Goal: Connect with others: Connect with other users

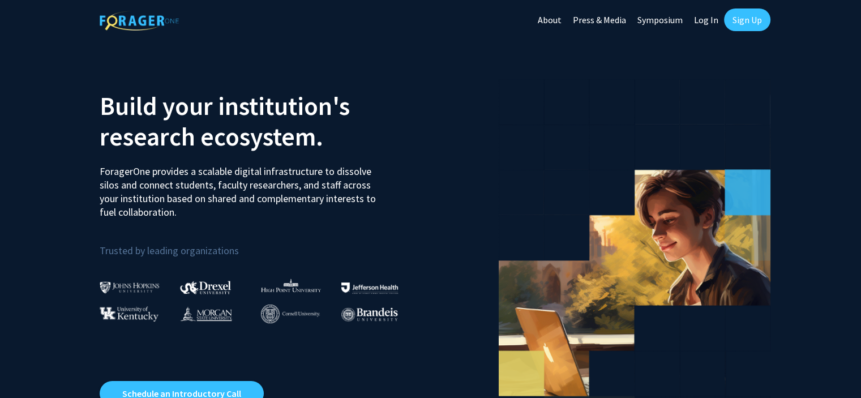
click at [706, 22] on link "Log In" at bounding box center [706, 20] width 36 height 40
select select
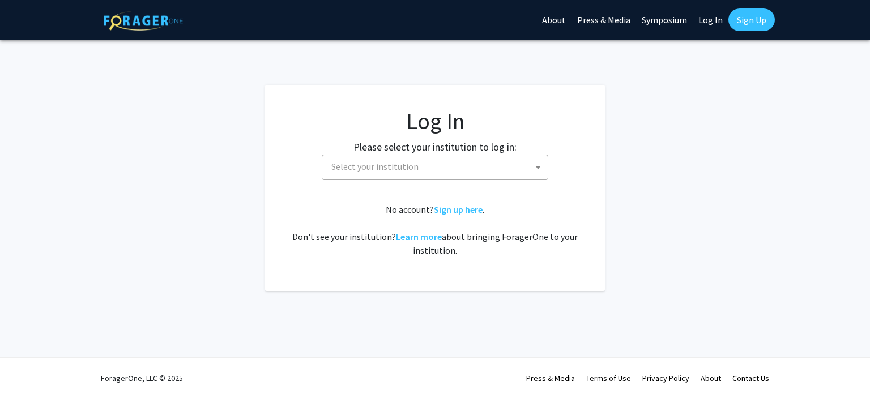
click at [443, 165] on span "Select your institution" at bounding box center [437, 166] width 221 height 23
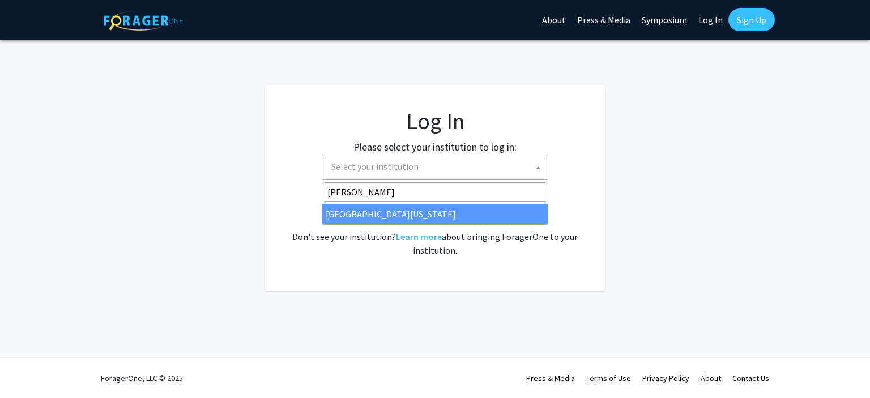
type input "[PERSON_NAME]"
select select "31"
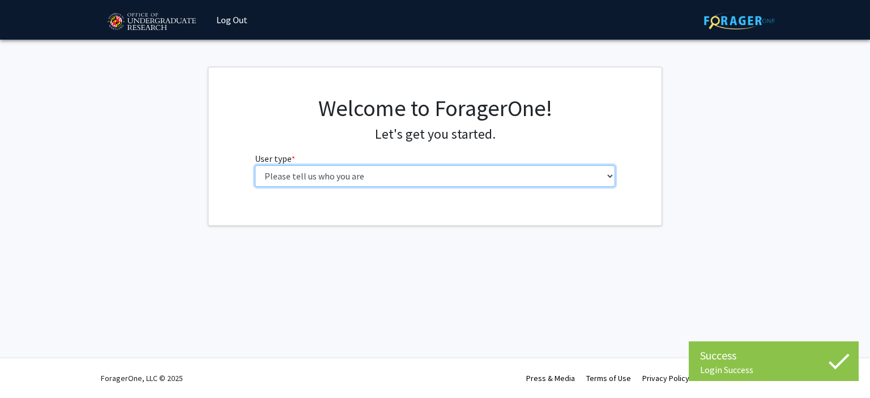
click at [381, 173] on select "Please tell us who you are Undergraduate Student Master's Student Doctoral Cand…" at bounding box center [435, 176] width 361 height 22
select select "1: undergrad"
click at [255, 165] on select "Please tell us who you are Undergraduate Student Master's Student Doctoral Cand…" at bounding box center [435, 176] width 361 height 22
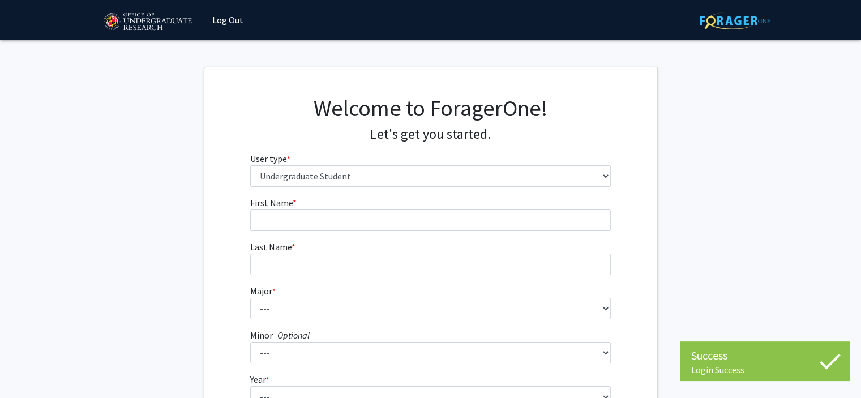
click at [370, 231] on form "First Name * required Last Name * required Major * required --- Accounting Aero…" at bounding box center [430, 334] width 361 height 276
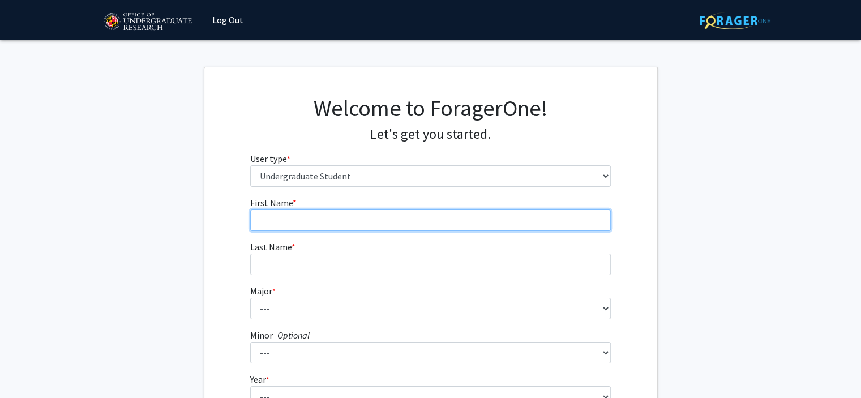
click at [364, 226] on input "First Name * required" at bounding box center [430, 220] width 361 height 22
type input "Jacqueline"
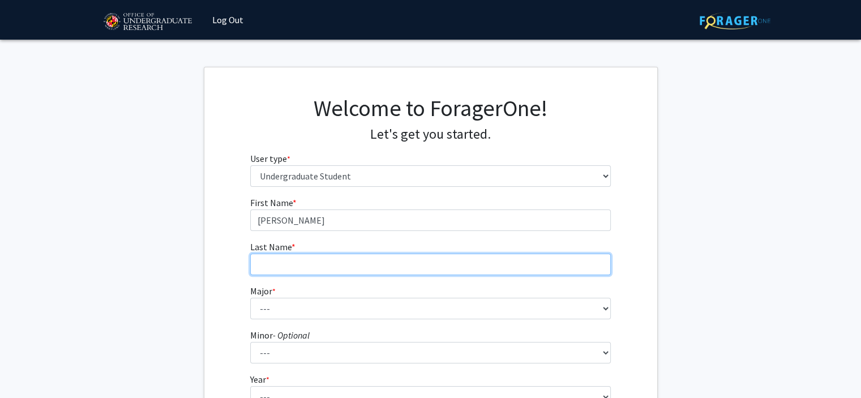
click at [311, 260] on input "Last Name * required" at bounding box center [430, 265] width 361 height 22
type input "Helbling"
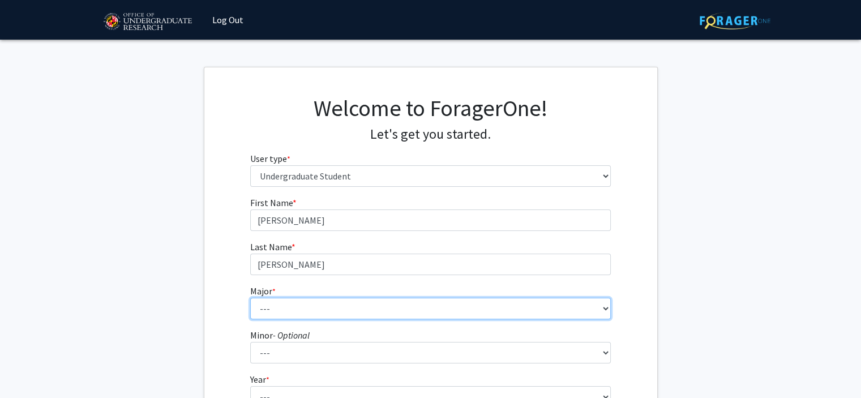
click at [312, 306] on select "--- Accounting Aerospace Engineering African American and Africana Studies Agri…" at bounding box center [430, 309] width 361 height 22
select select "83: 2384"
click at [250, 298] on select "--- Accounting Aerospace Engineering African American and Africana Studies Agri…" at bounding box center [430, 309] width 361 height 22
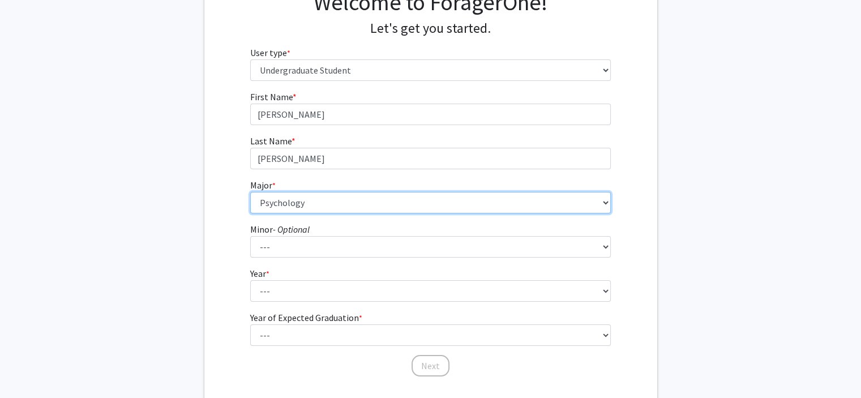
scroll to position [106, 0]
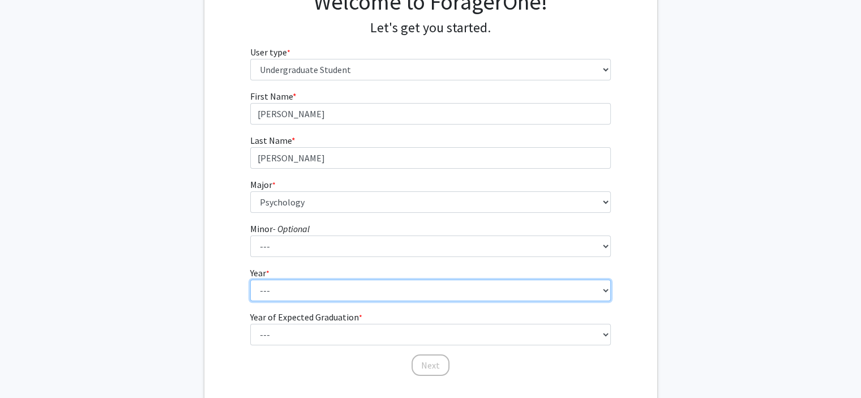
click at [284, 292] on select "--- First-year Sophomore Junior Senior Postbaccalaureate Certificate" at bounding box center [430, 291] width 361 height 22
select select "3: junior"
click at [250, 280] on select "--- First-year Sophomore Junior Senior Postbaccalaureate Certificate" at bounding box center [430, 291] width 361 height 22
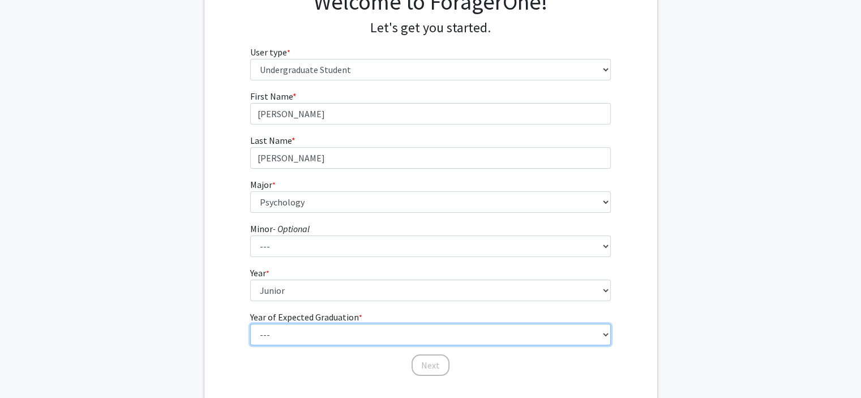
click at [298, 339] on select "--- 2025 2026 2027 2028 2029 2030 2031 2032 2033 2034" at bounding box center [430, 335] width 361 height 22
select select "3: 2027"
click at [250, 324] on select "--- 2025 2026 2027 2028 2029 2030 2031 2032 2033 2034" at bounding box center [430, 335] width 361 height 22
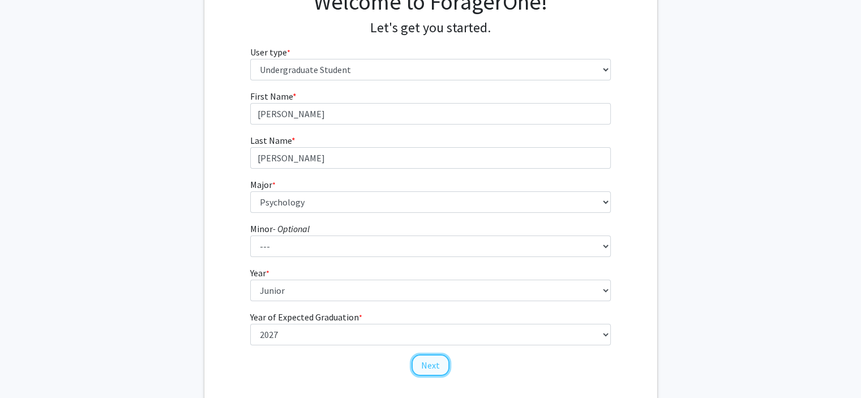
click at [431, 365] on button "Next" at bounding box center [431, 365] width 38 height 22
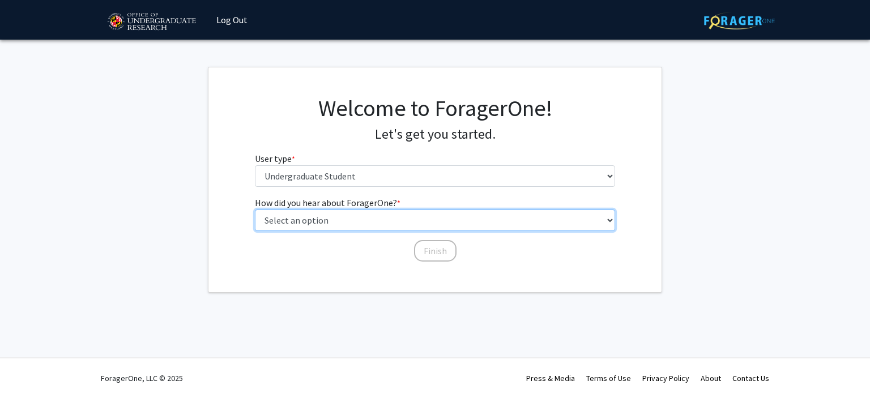
click at [437, 221] on select "Select an option Peer/student recommendation Faculty/staff recommendation Unive…" at bounding box center [435, 220] width 361 height 22
select select "5: other"
click at [255, 209] on select "Select an option Peer/student recommendation Faculty/staff recommendation Unive…" at bounding box center [435, 220] width 361 height 22
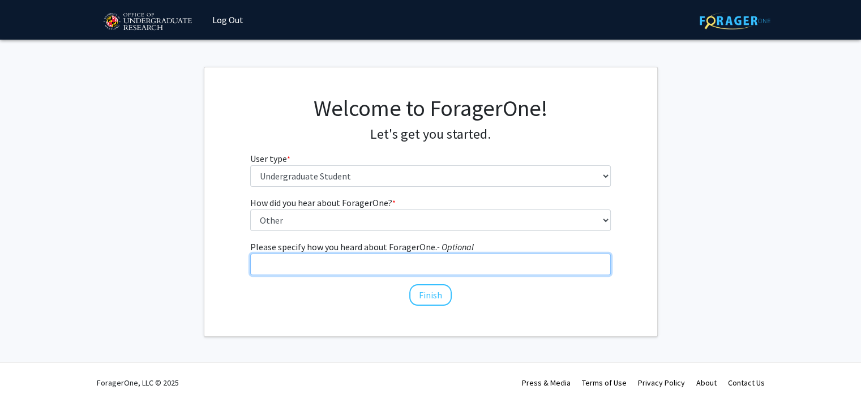
click at [329, 265] on input "Please specify how you heard about ForagerOne. - Optional" at bounding box center [430, 265] width 361 height 22
type input "google search"
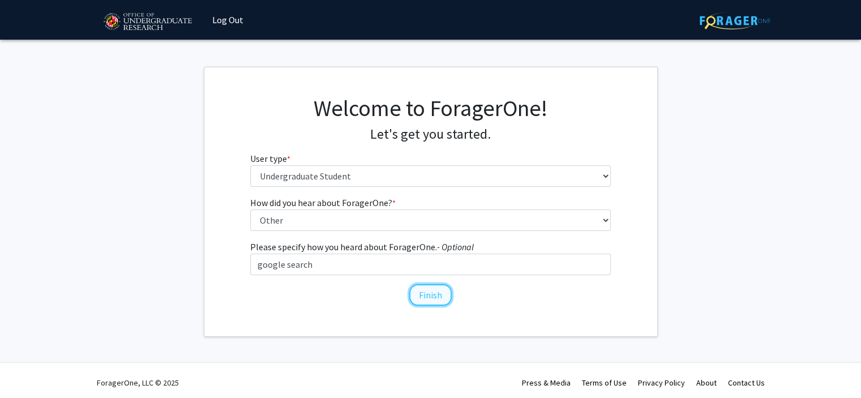
click at [435, 294] on button "Finish" at bounding box center [430, 295] width 42 height 22
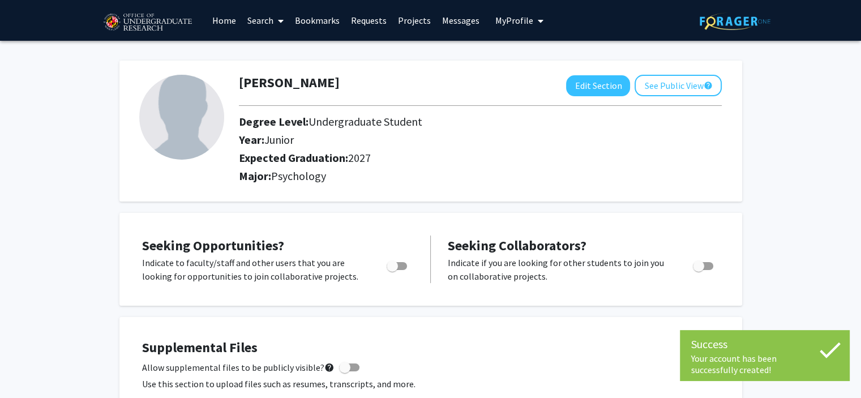
click at [404, 265] on span "Toggle" at bounding box center [397, 266] width 20 height 8
click at [392, 270] on input "Are you actively seeking opportunities?" at bounding box center [392, 270] width 1 height 1
checkbox input "true"
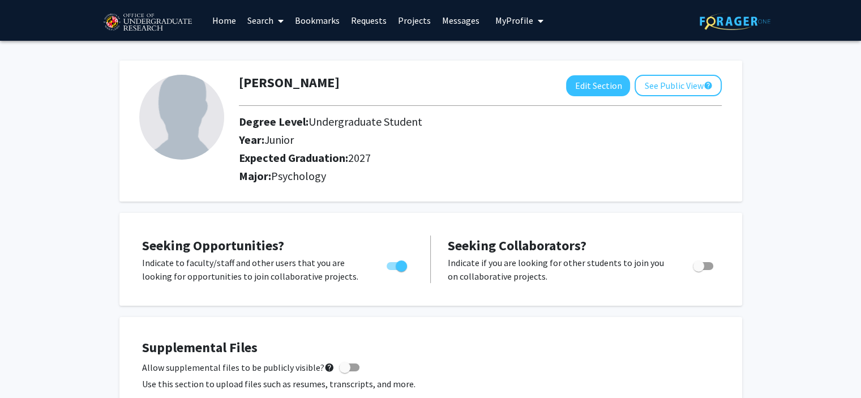
click at [276, 17] on span at bounding box center [278, 21] width 10 height 40
click at [289, 55] on span "Faculty/Staff" at bounding box center [283, 52] width 83 height 23
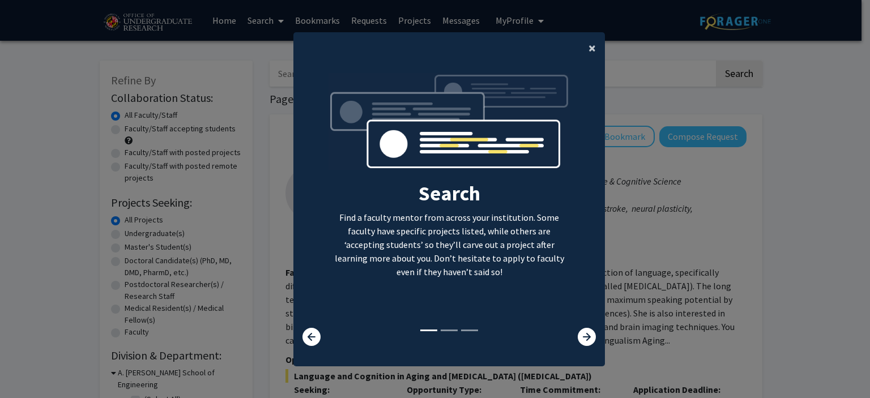
click at [588, 51] on span "×" at bounding box center [591, 48] width 7 height 18
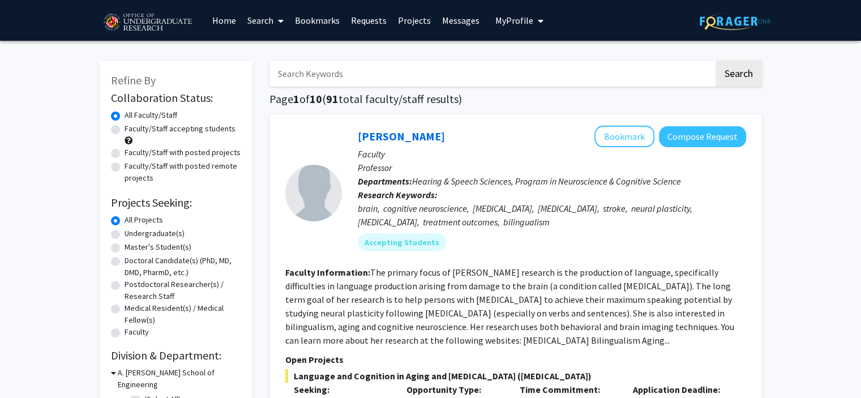
click at [125, 234] on label "Undergraduate(s)" at bounding box center [155, 234] width 60 height 12
click at [125, 234] on input "Undergraduate(s)" at bounding box center [128, 231] width 7 height 7
radio input "true"
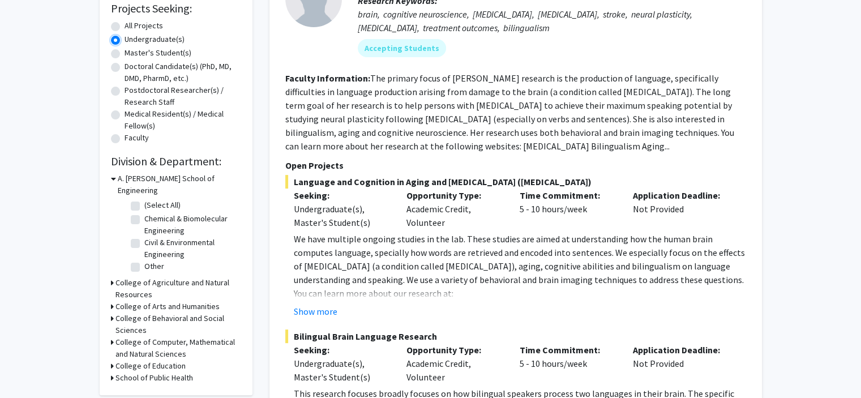
scroll to position [194, 0]
click at [152, 313] on h3 "College of Behavioral and Social Sciences" at bounding box center [178, 325] width 126 height 24
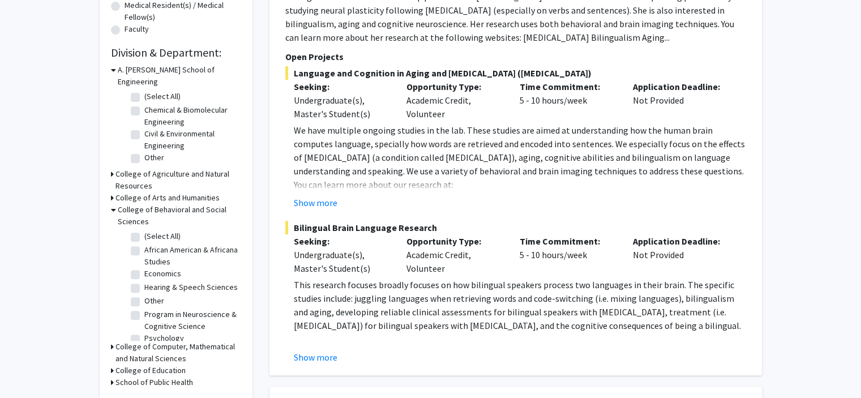
scroll to position [303, 0]
click at [177, 191] on h3 "College of Arts and Humanities" at bounding box center [167, 197] width 104 height 12
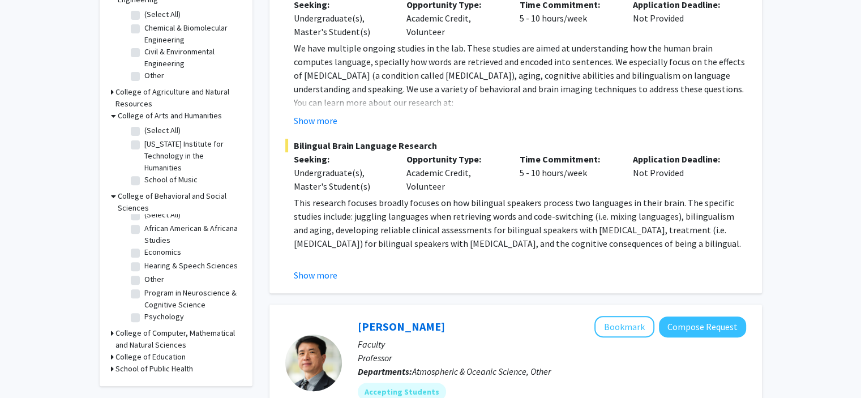
scroll to position [18, 0]
click at [144, 311] on label "Psychology" at bounding box center [164, 317] width 40 height 12
click at [144, 311] on input "Psychology" at bounding box center [147, 314] width 7 height 7
checkbox input "true"
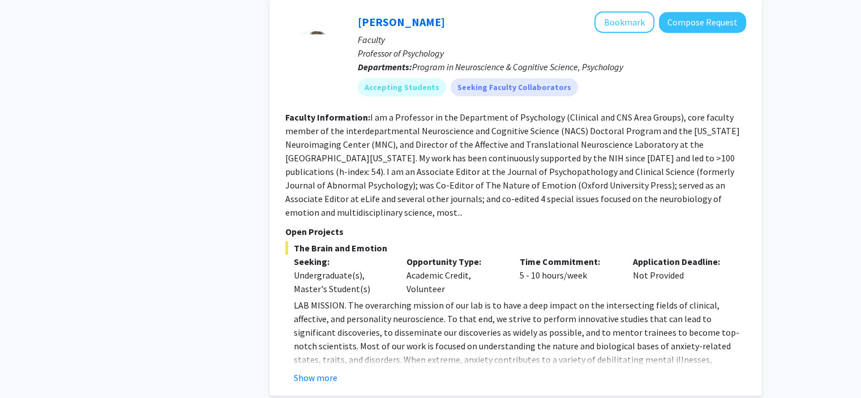
scroll to position [578, 0]
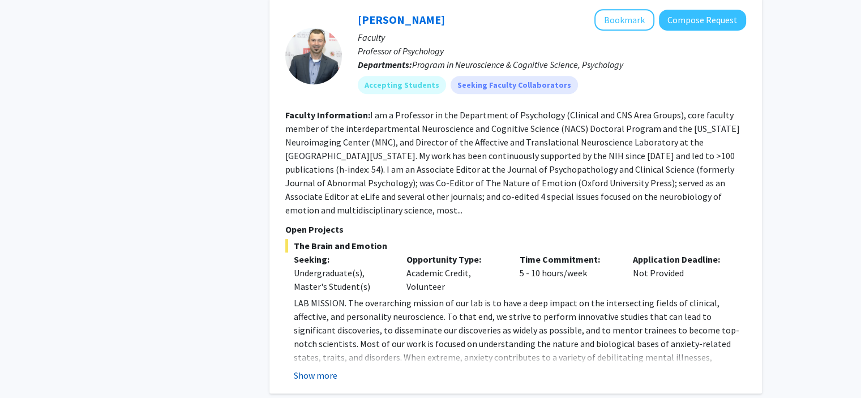
click at [323, 369] on button "Show more" at bounding box center [316, 376] width 44 height 14
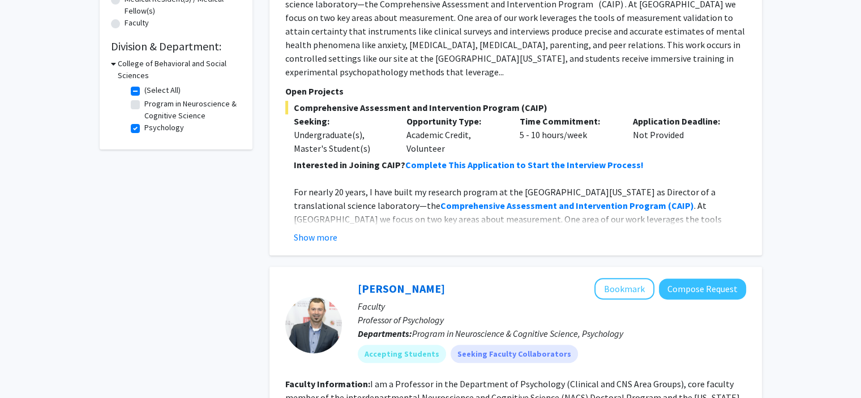
scroll to position [307, 0]
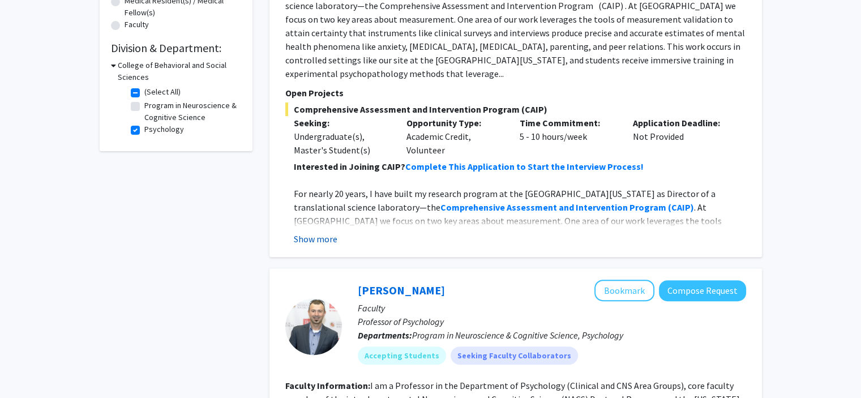
click at [319, 232] on button "Show more" at bounding box center [316, 239] width 44 height 14
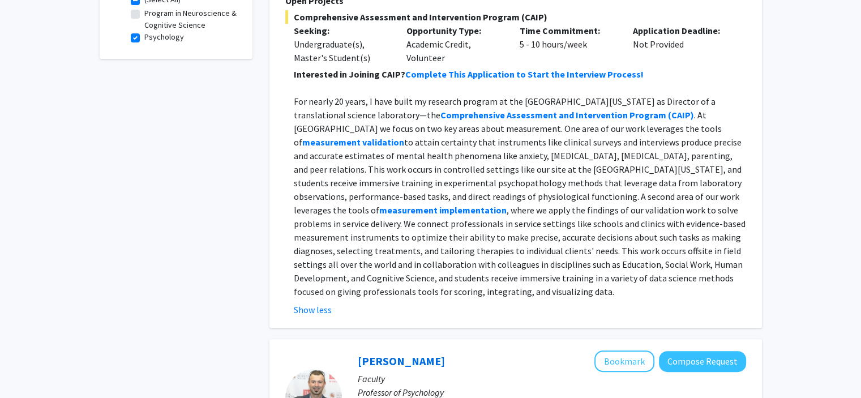
scroll to position [399, 0]
